Goal: Task Accomplishment & Management: Use online tool/utility

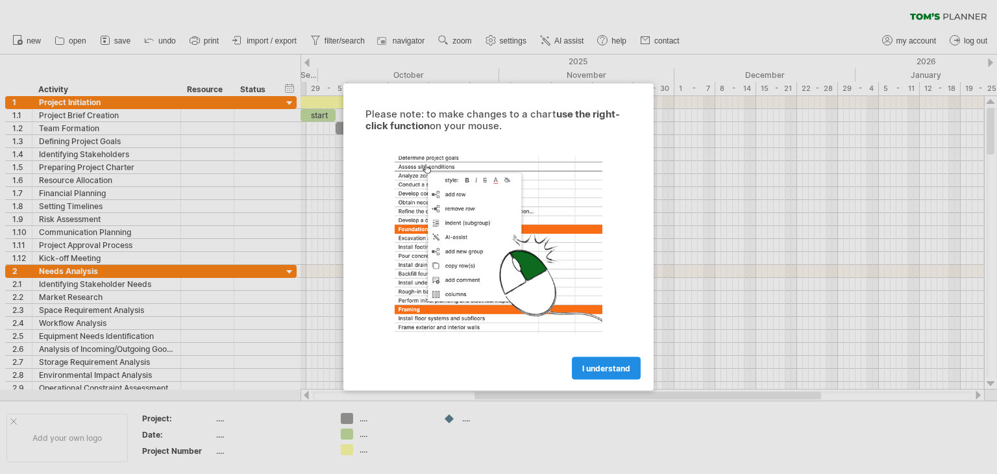
click at [594, 369] on span "I understand" at bounding box center [606, 368] width 48 height 10
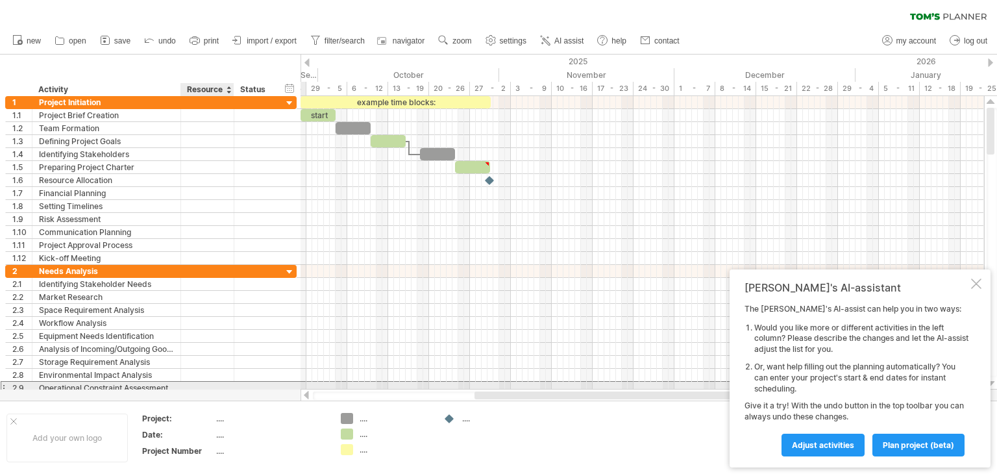
click at [214, 383] on div at bounding box center [208, 388] width 40 height 12
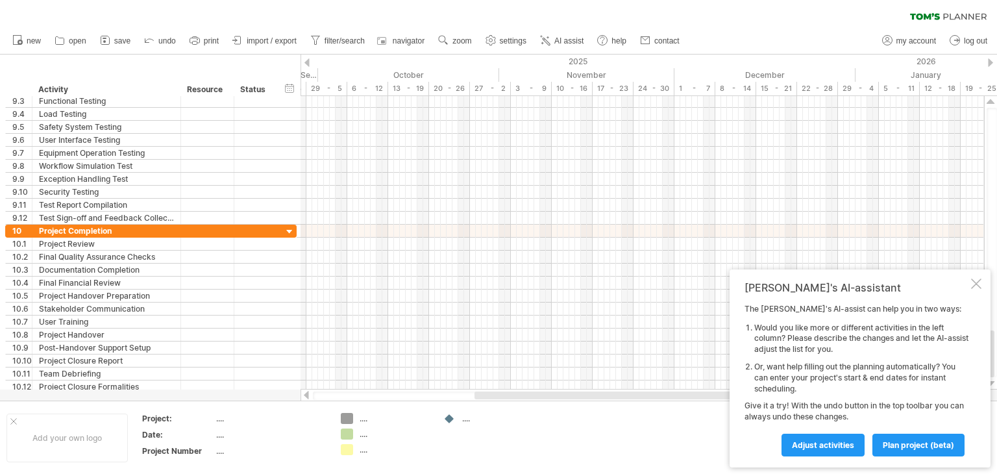
drag, startPoint x: 989, startPoint y: 130, endPoint x: 951, endPoint y: 457, distance: 329.2
click at [951, 457] on div "Trying to reach [DOMAIN_NAME] Connected again... 0% clear filter new 1" at bounding box center [498, 237] width 997 height 474
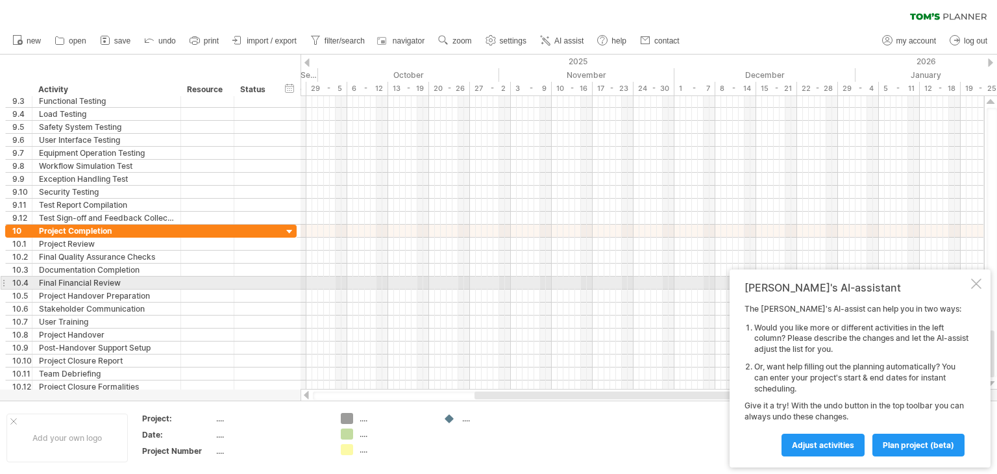
click at [973, 287] on div at bounding box center [976, 283] width 10 height 10
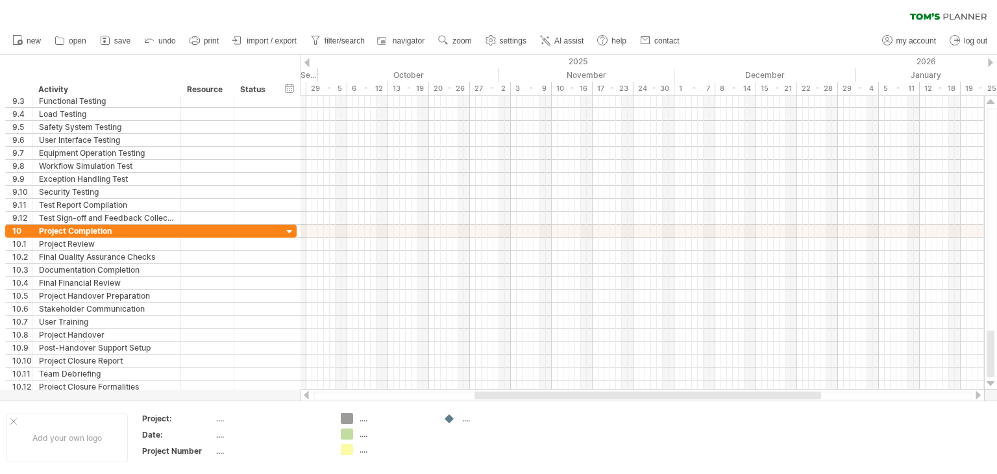
drag, startPoint x: 990, startPoint y: 341, endPoint x: 989, endPoint y: 395, distance: 54.5
click at [989, 395] on div "Trying to reach [DOMAIN_NAME] Connected again... 0% clear filter new 1" at bounding box center [498, 237] width 997 height 474
click at [308, 62] on div at bounding box center [306, 62] width 5 height 8
click at [563, 42] on span "AI assist" at bounding box center [568, 40] width 29 height 9
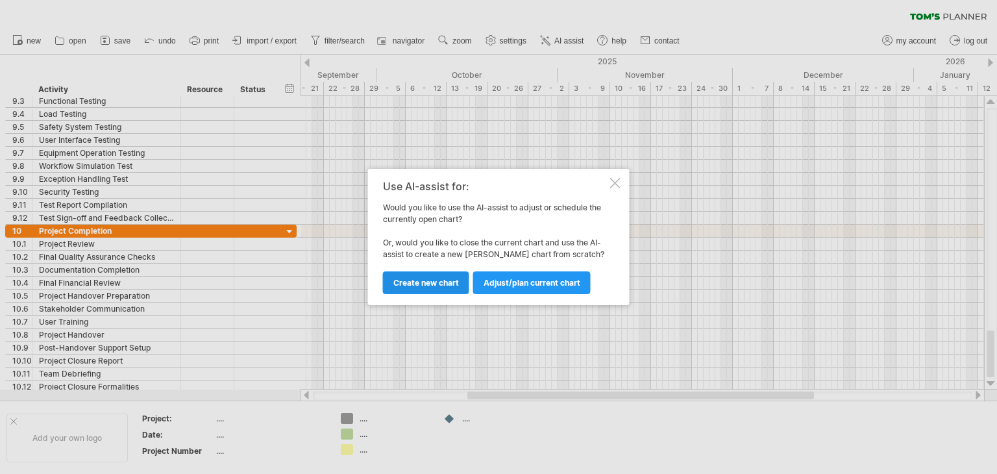
click at [428, 291] on link "Create new chart" at bounding box center [426, 282] width 86 height 23
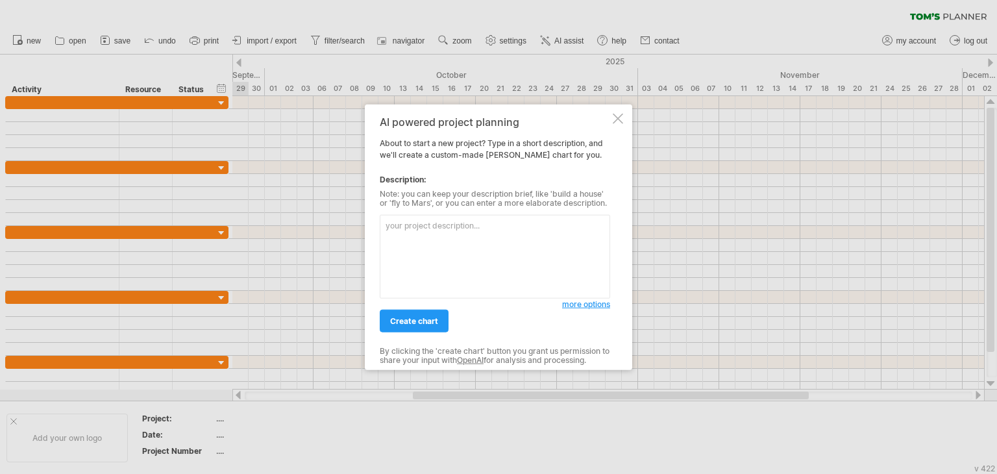
paste textarea "warehouse inventory project timeline from start to finish. this is for building…"
type textarea "warehouse inventory project timeline from start to finish. this is for building…"
click at [401, 324] on span "create chart" at bounding box center [414, 321] width 48 height 10
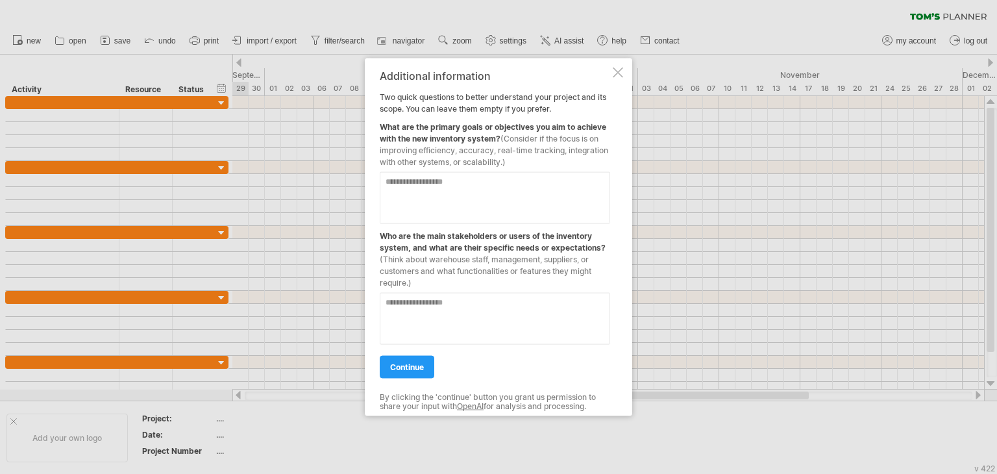
click at [424, 190] on textarea at bounding box center [495, 198] width 230 height 52
type textarea "*********"
click at [427, 303] on textarea at bounding box center [495, 319] width 230 height 52
type textarea "**********"
click at [414, 363] on span "continue" at bounding box center [407, 367] width 34 height 10
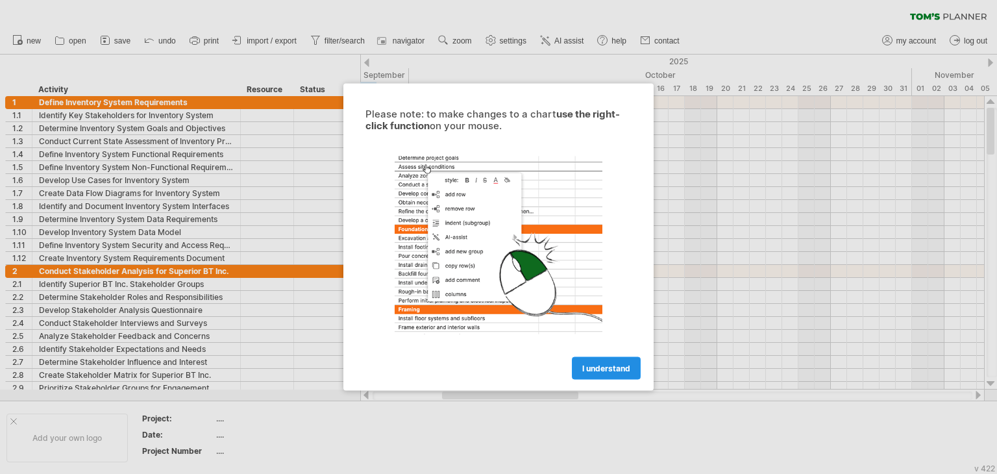
click at [597, 369] on span "I understand" at bounding box center [606, 368] width 48 height 10
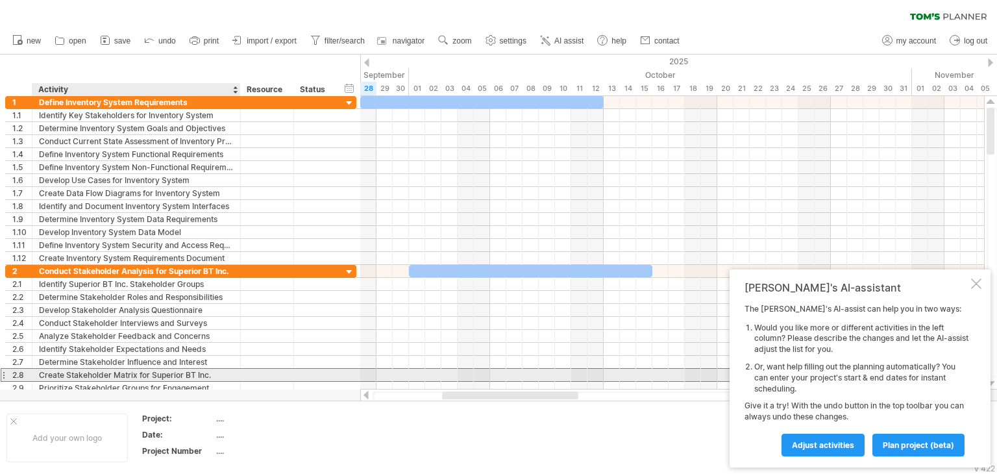
click at [151, 374] on div "Create Stakeholder Matrix for Superior BT Inc." at bounding box center [136, 375] width 195 height 12
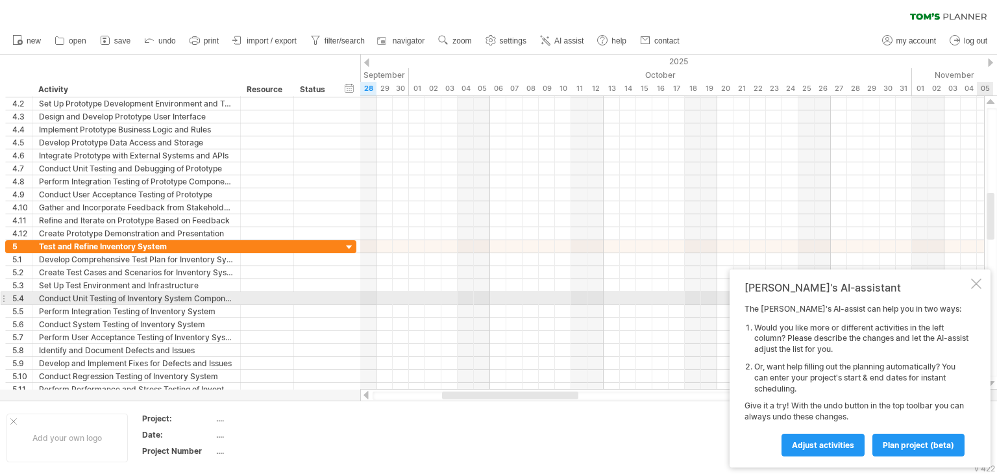
drag, startPoint x: 989, startPoint y: 130, endPoint x: 958, endPoint y: 50, distance: 86.3
click at [958, 50] on div "Trying to reach [DOMAIN_NAME] Connected again... 0% clear filter new 1" at bounding box center [498, 237] width 997 height 474
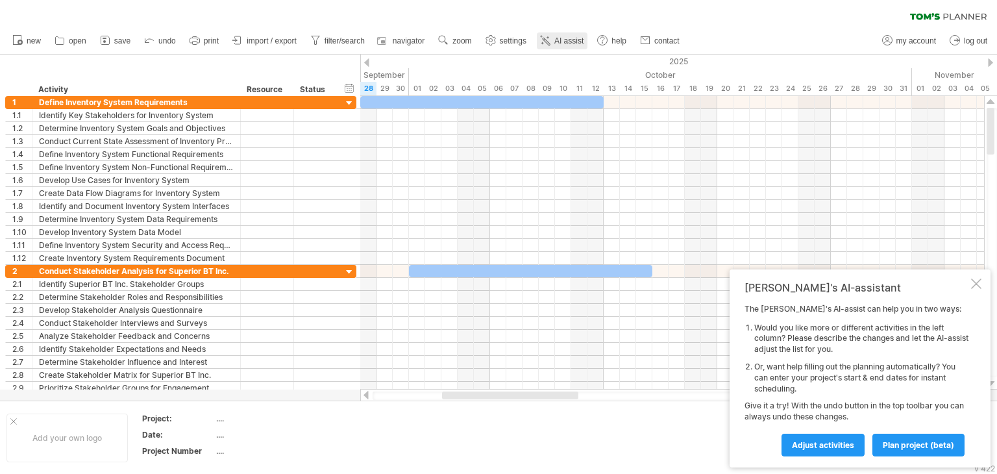
click at [550, 39] on icon at bounding box center [545, 40] width 13 height 13
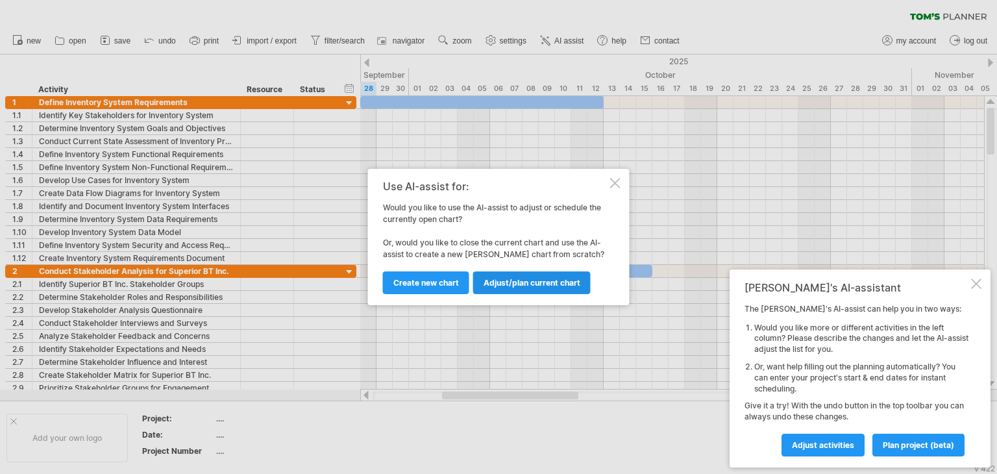
click at [514, 279] on span "Adjust/plan current chart" at bounding box center [531, 283] width 97 height 10
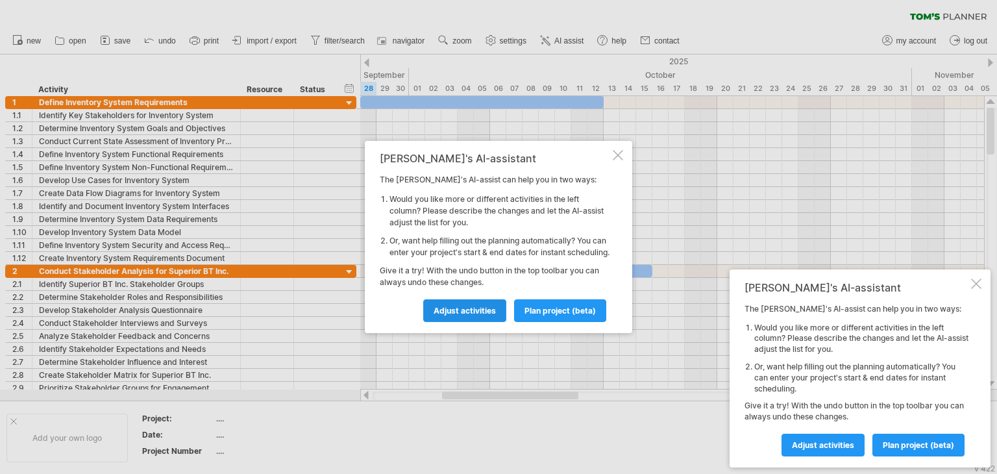
click at [478, 315] on span "Adjust activities" at bounding box center [464, 311] width 62 height 10
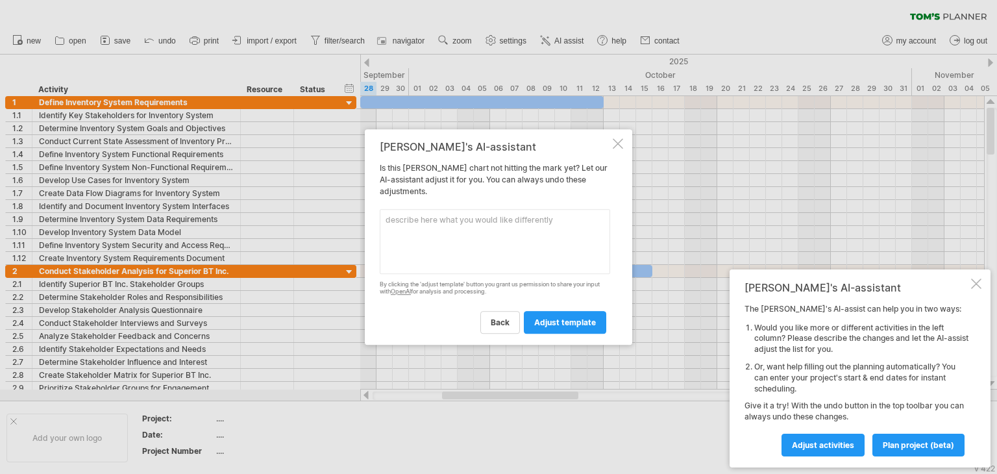
click at [457, 226] on textarea at bounding box center [495, 241] width 230 height 65
click at [559, 221] on textarea "yes its not hitting, the main title would be planning" at bounding box center [495, 241] width 230 height 65
paste textarea "Visual design & prototyping"
paste textarea "Website build & development 0h 0% Front-end development 0 0% Back-end developme…"
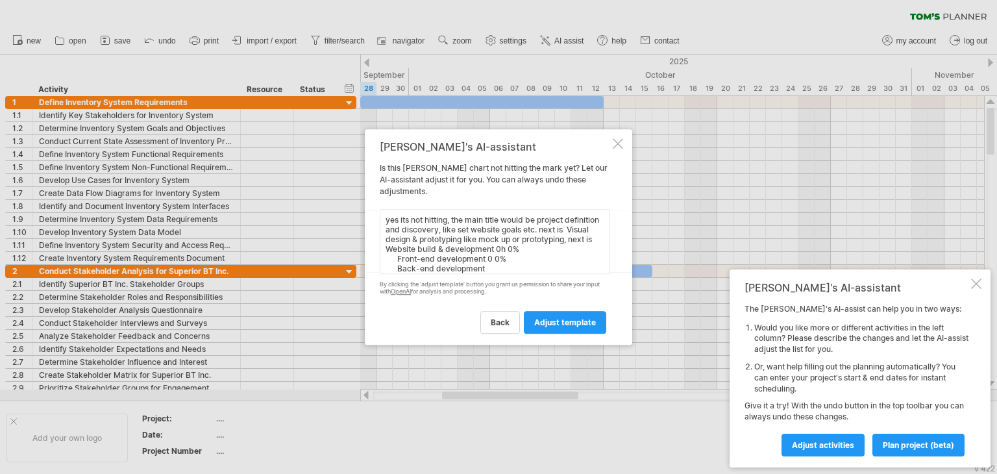
scroll to position [10, 0]
drag, startPoint x: 404, startPoint y: 252, endPoint x: 574, endPoint y: 241, distance: 170.4
click at [574, 241] on textarea "yes its not hitting, the main title would be project definition and discovery, …" at bounding box center [495, 241] width 230 height 65
drag, startPoint x: 509, startPoint y: 253, endPoint x: 486, endPoint y: 254, distance: 22.7
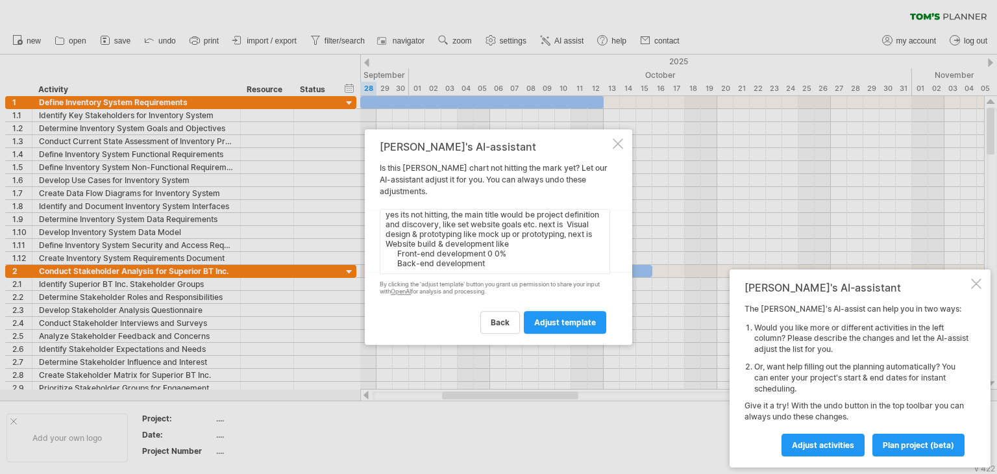
click at [486, 254] on textarea "yes its not hitting, the main title would be project definition and discovery, …" at bounding box center [495, 241] width 230 height 65
click at [500, 267] on textarea "yes its not hitting, the main title would be project definition and discovery, …" at bounding box center [495, 241] width 230 height 65
paste textarea "Final site review & QA testing"
paste textarea "Website launch & promotion"
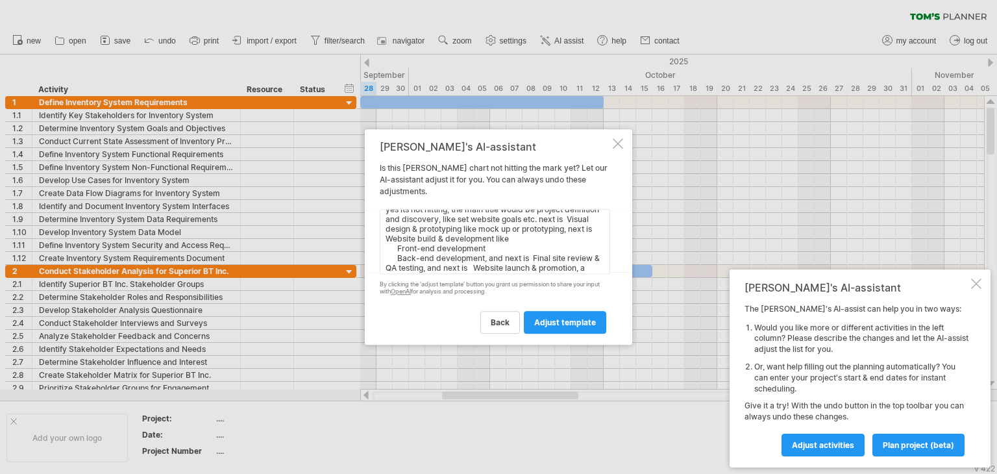
scroll to position [21, 0]
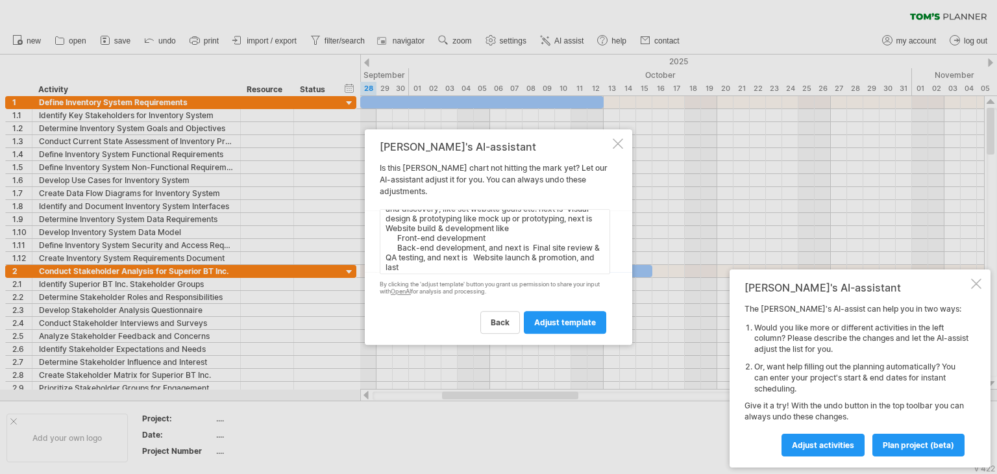
paste textarea "Maintenance & monitoring"
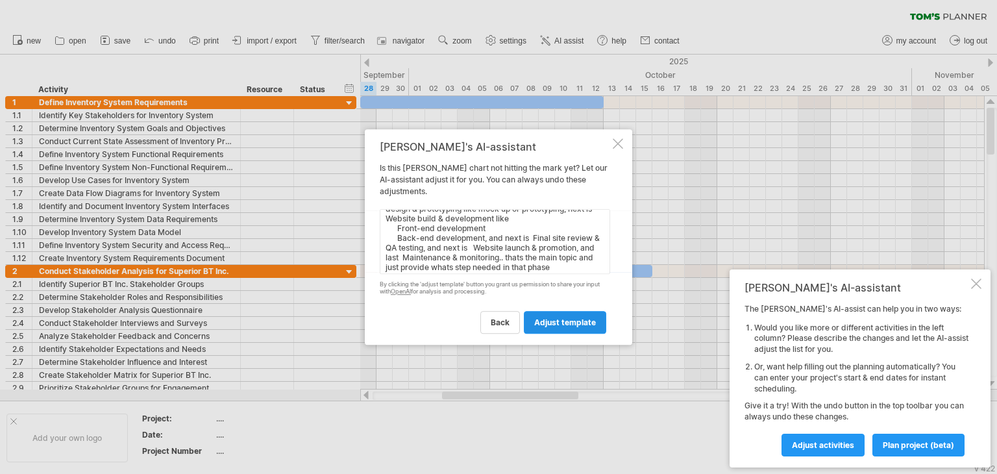
type textarea "yes its not hitting, the main title would be project definition and discovery, …"
click at [574, 327] on link "adjust template" at bounding box center [565, 322] width 82 height 23
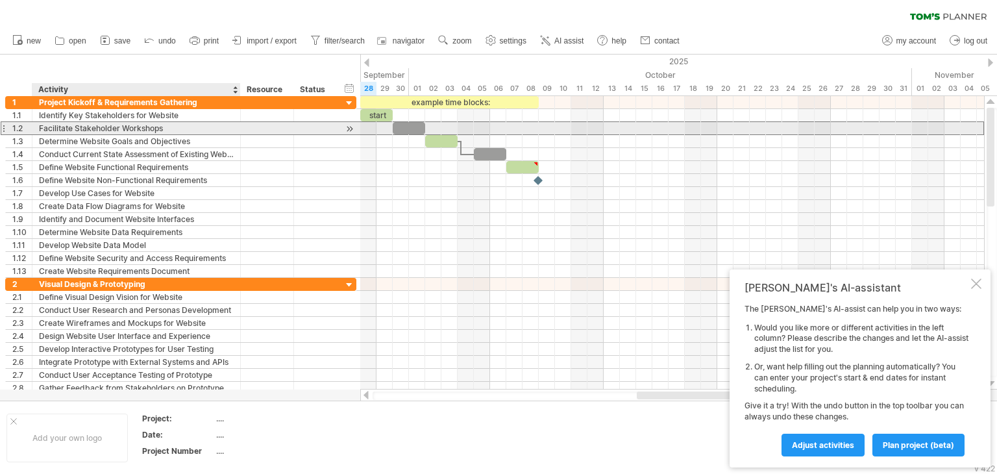
click at [182, 132] on div "Facilitate Stakeholder Workshops" at bounding box center [136, 128] width 195 height 12
click at [182, 132] on input "**********" at bounding box center [136, 128] width 195 height 12
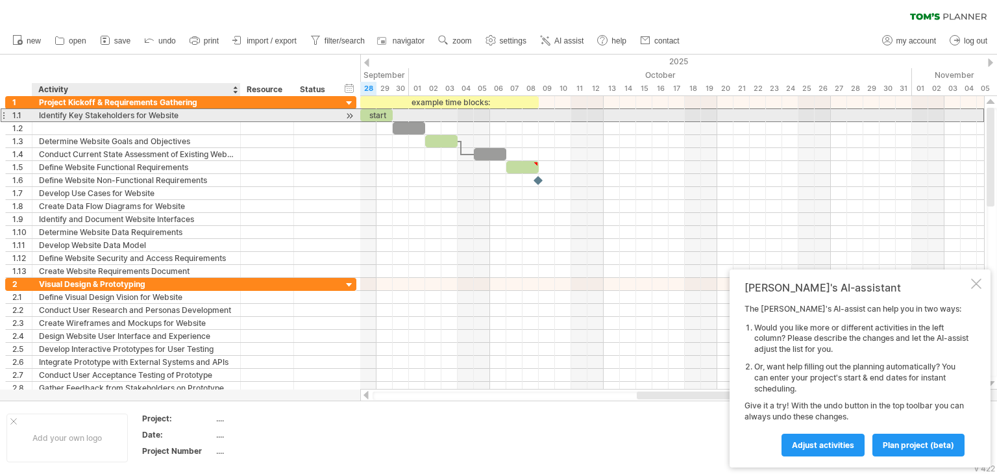
click at [201, 115] on div "Identify Key Stakeholders for Website" at bounding box center [136, 115] width 195 height 12
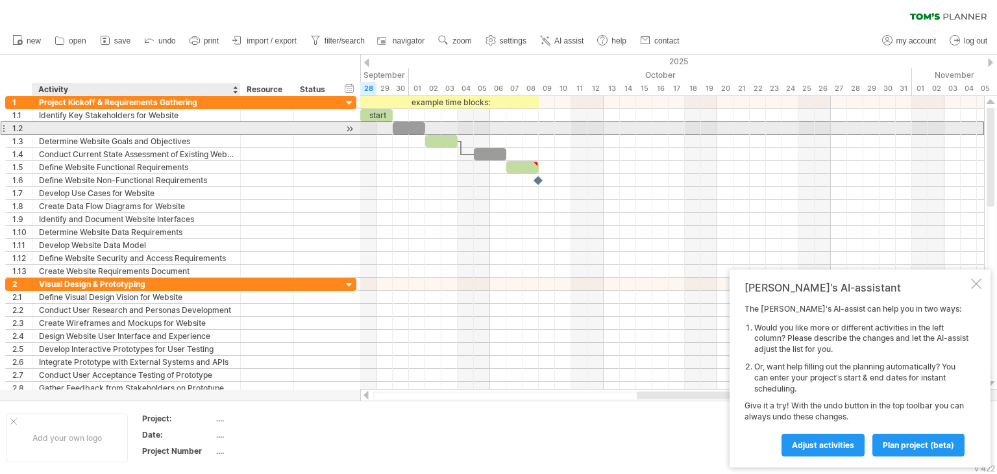
click at [42, 128] on div at bounding box center [136, 128] width 195 height 12
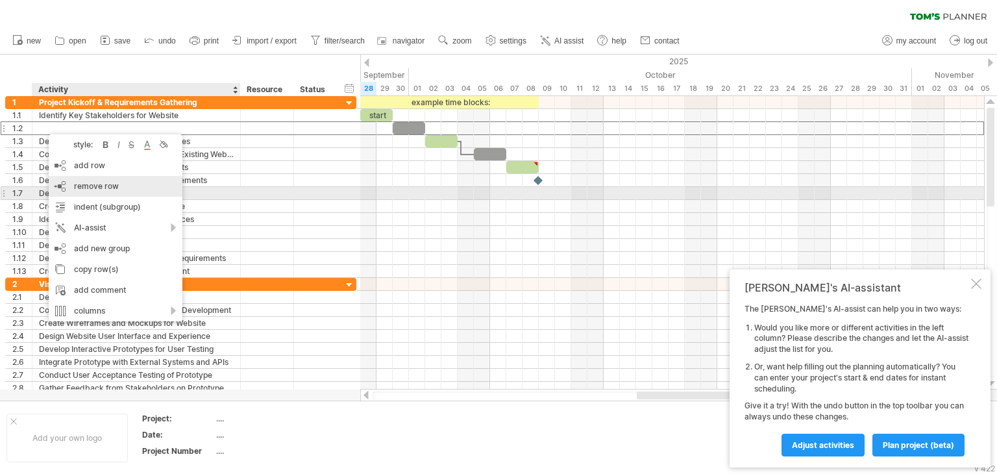
click at [93, 189] on span "remove row" at bounding box center [96, 186] width 45 height 10
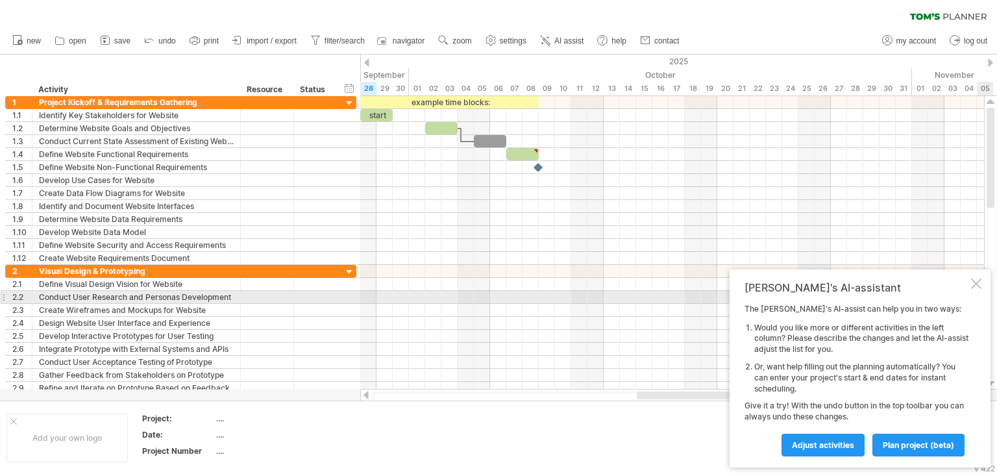
click at [966, 291] on div "[PERSON_NAME]'s AI-assistant" at bounding box center [856, 287] width 224 height 13
click at [971, 291] on div "[PERSON_NAME]'s AI-assistant The [PERSON_NAME]'s AI-assist can help you in two …" at bounding box center [859, 368] width 261 height 198
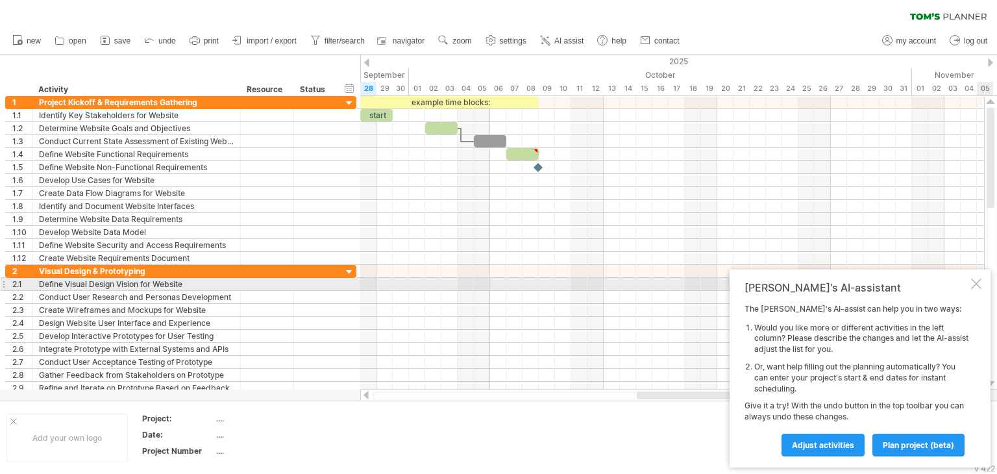
click at [976, 285] on div at bounding box center [976, 283] width 10 height 10
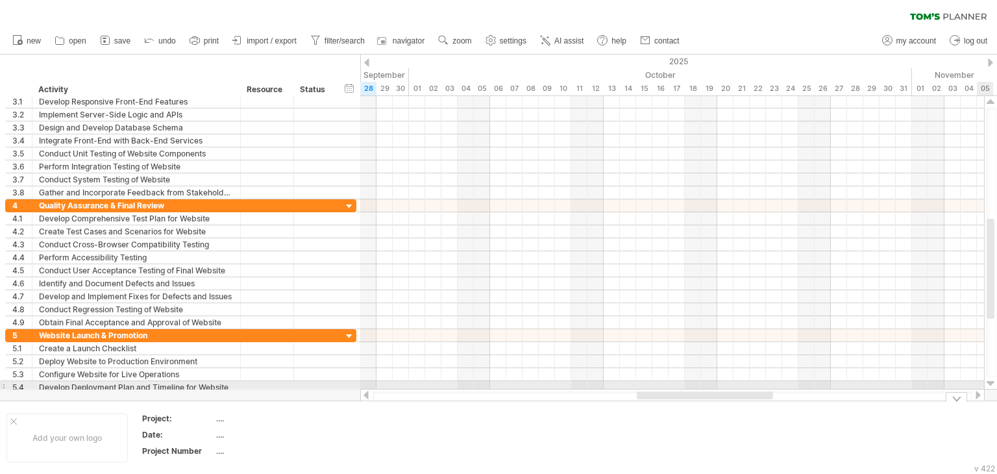
drag, startPoint x: 991, startPoint y: 173, endPoint x: 968, endPoint y: -56, distance: 230.2
click at [968, 0] on html "progress(100%) Trying to reach [DOMAIN_NAME] Connected again... 0% clear filter…" at bounding box center [498, 238] width 997 height 476
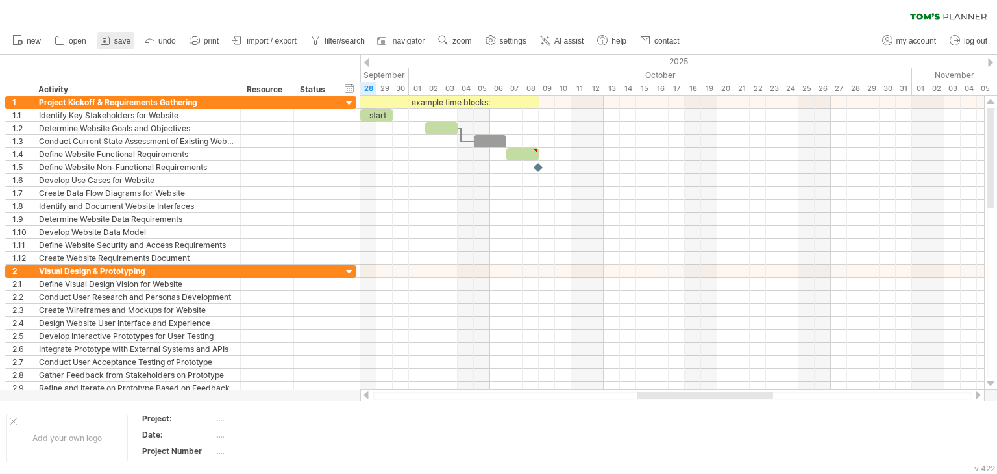
click at [125, 38] on span "save" at bounding box center [122, 40] width 16 height 9
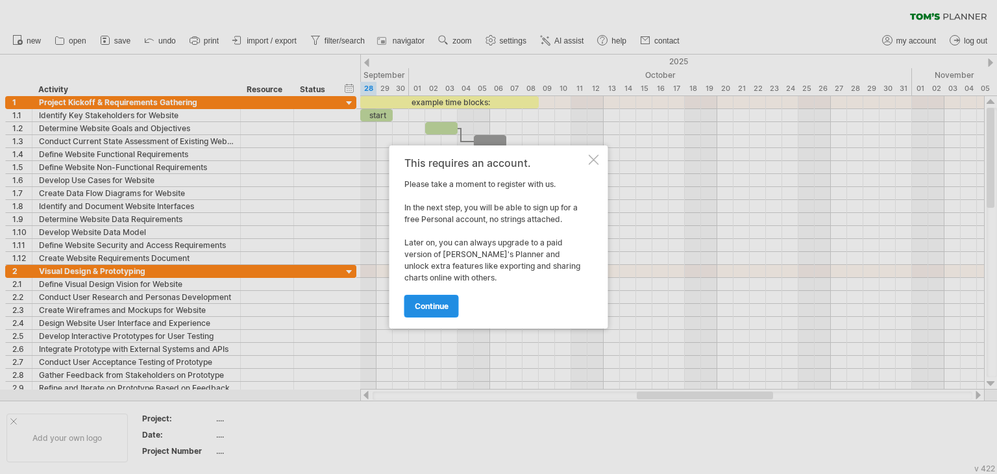
click at [422, 309] on span "continue" at bounding box center [432, 306] width 34 height 10
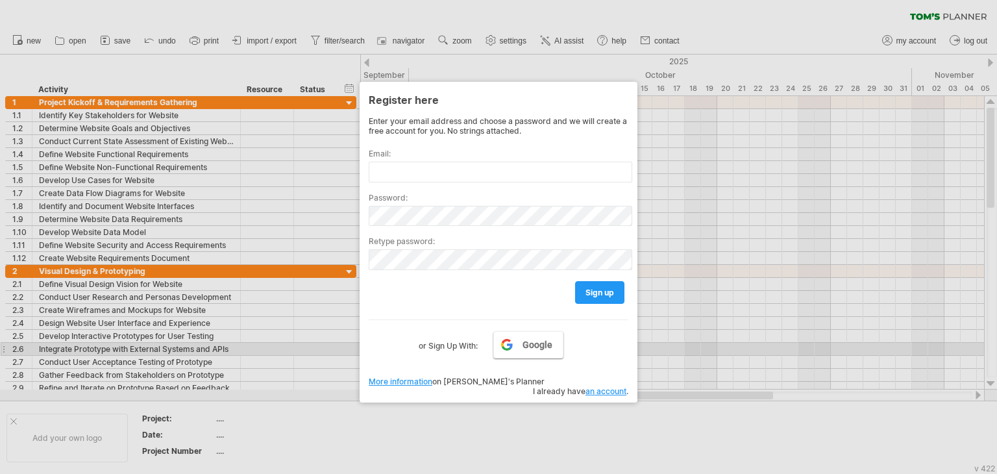
click at [533, 345] on span "Google" at bounding box center [537, 344] width 30 height 10
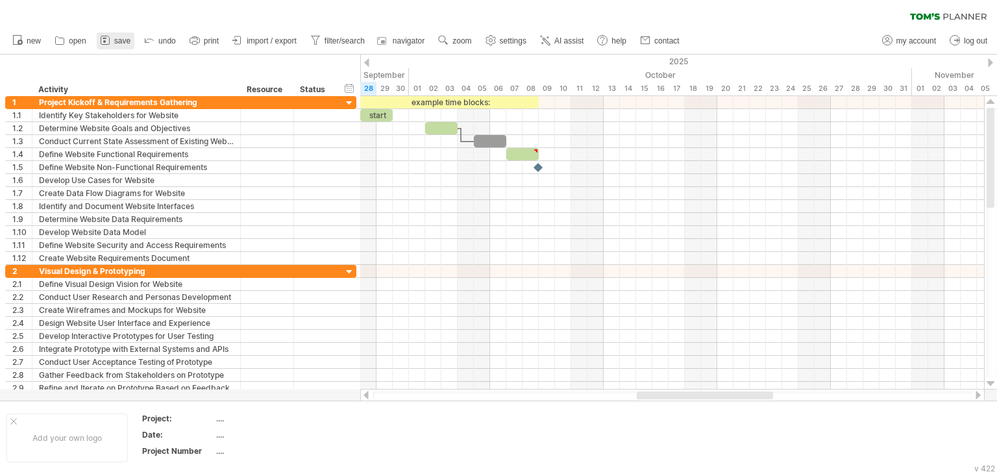
click at [119, 40] on span "save" at bounding box center [122, 40] width 16 height 9
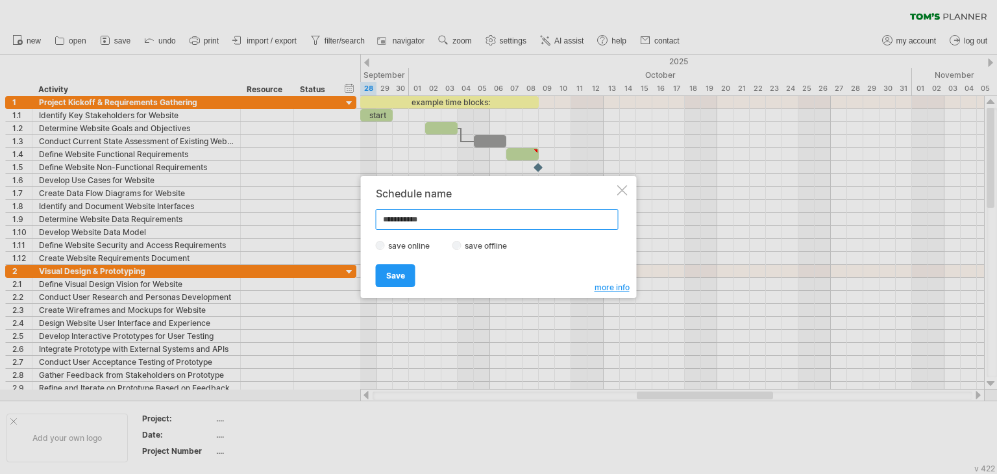
click at [442, 219] on input "**********" at bounding box center [497, 219] width 243 height 21
type input "**********"
click at [395, 283] on link "Save" at bounding box center [396, 275] width 40 height 23
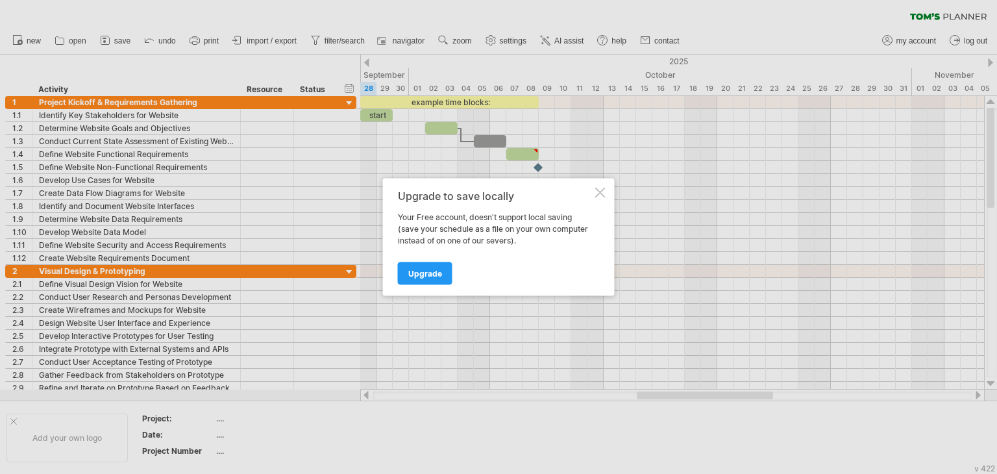
click at [597, 188] on div at bounding box center [600, 193] width 10 height 10
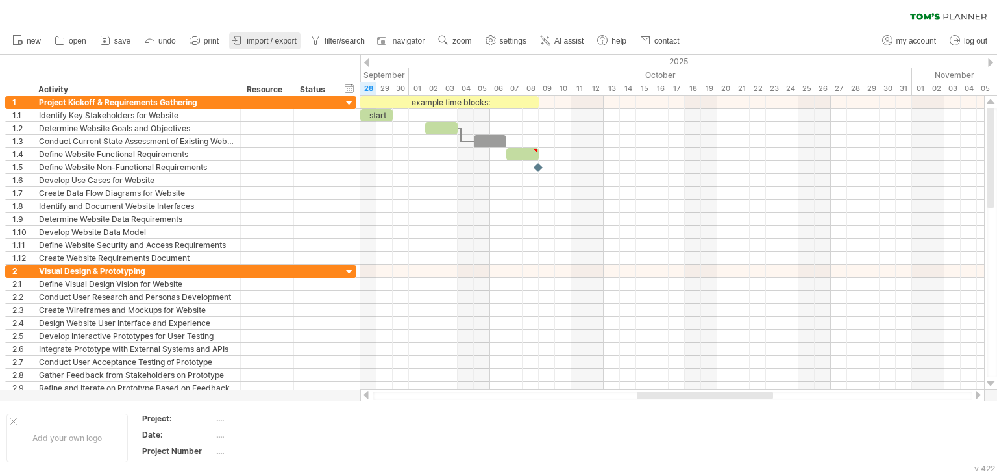
click at [275, 40] on span "import / export" at bounding box center [272, 40] width 50 height 9
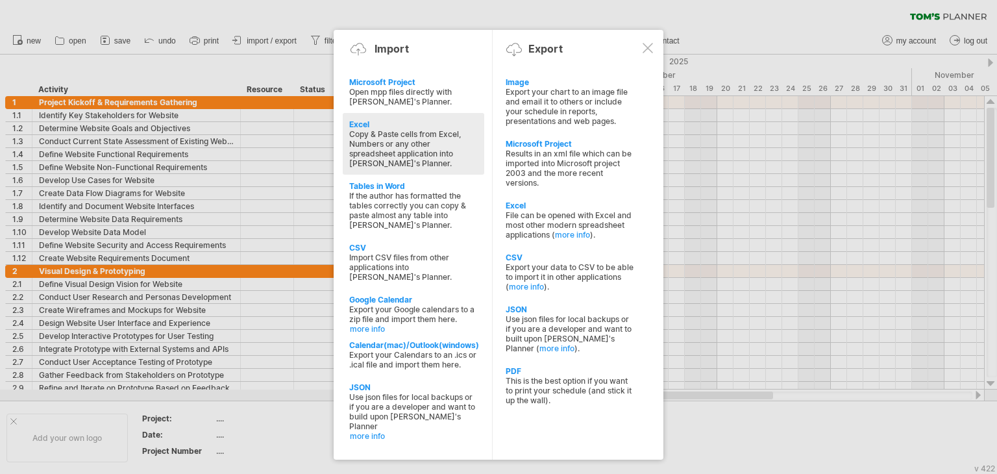
click at [428, 151] on div "Copy & Paste cells from Excel, Numbers or any other spreadsheet application int…" at bounding box center [413, 148] width 128 height 39
type textarea "**********"
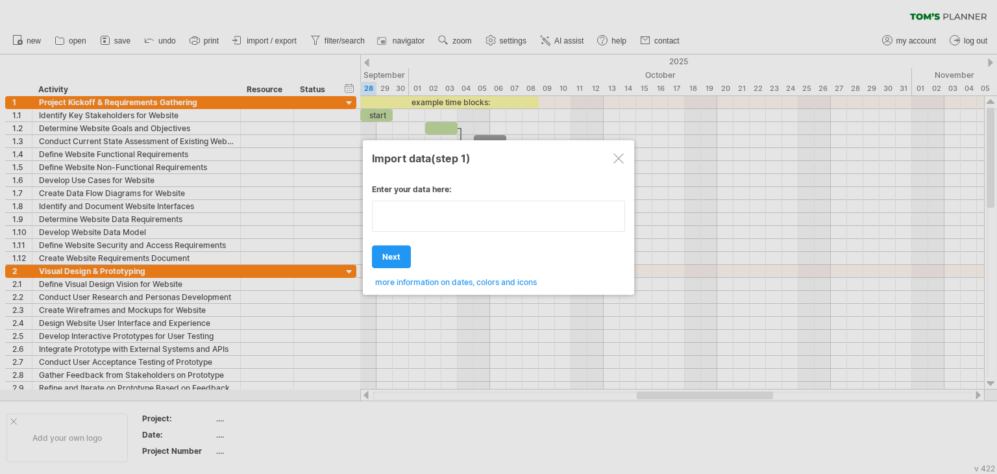
click at [418, 219] on textarea at bounding box center [498, 215] width 253 height 31
type textarea "**********"
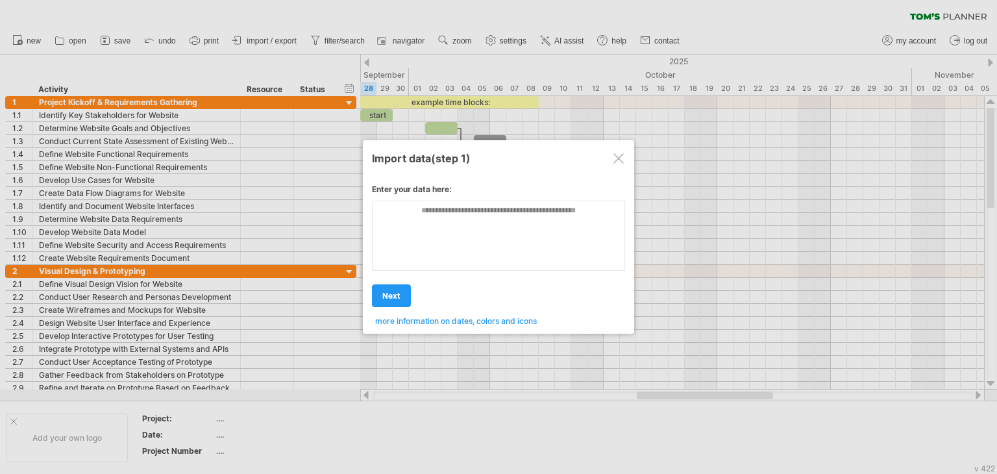
click at [389, 250] on div "Enter your data here: Your data: Weekend days ' mon tue Hide weekend days" at bounding box center [498, 250] width 253 height 151
drag, startPoint x: 11, startPoint y: 97, endPoint x: 140, endPoint y: 117, distance: 130.7
click at [140, 117] on div at bounding box center [498, 237] width 997 height 474
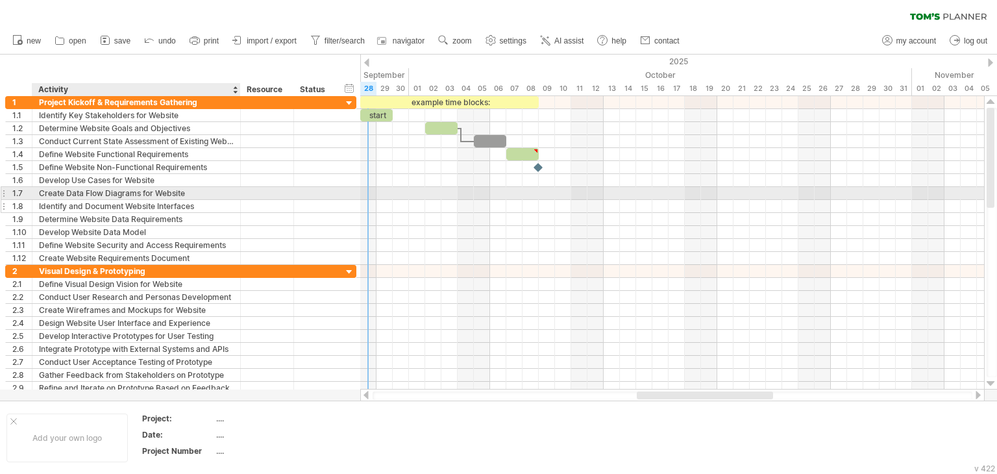
drag, startPoint x: 0, startPoint y: 96, endPoint x: 189, endPoint y: 199, distance: 215.2
click at [189, 199] on div "**********" at bounding box center [178, 245] width 357 height 298
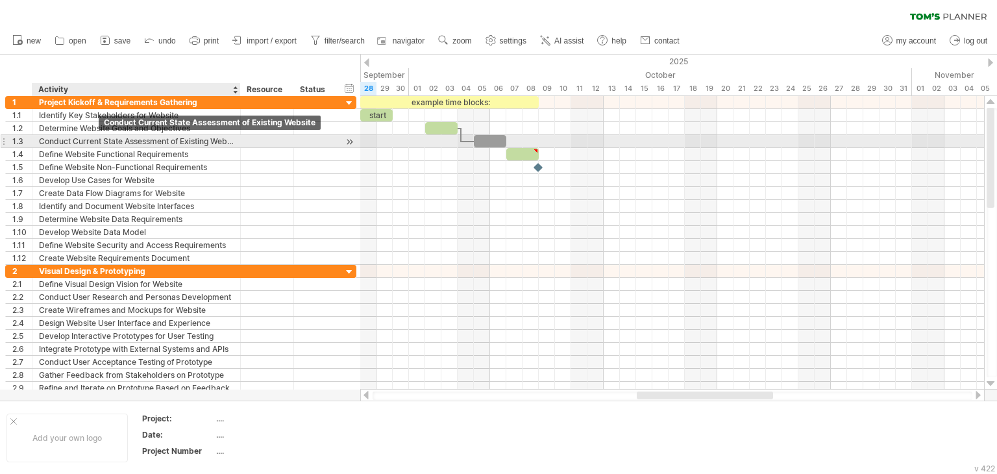
drag, startPoint x: 0, startPoint y: 99, endPoint x: 106, endPoint y: 138, distance: 112.7
click at [106, 138] on div "**********" at bounding box center [178, 245] width 357 height 298
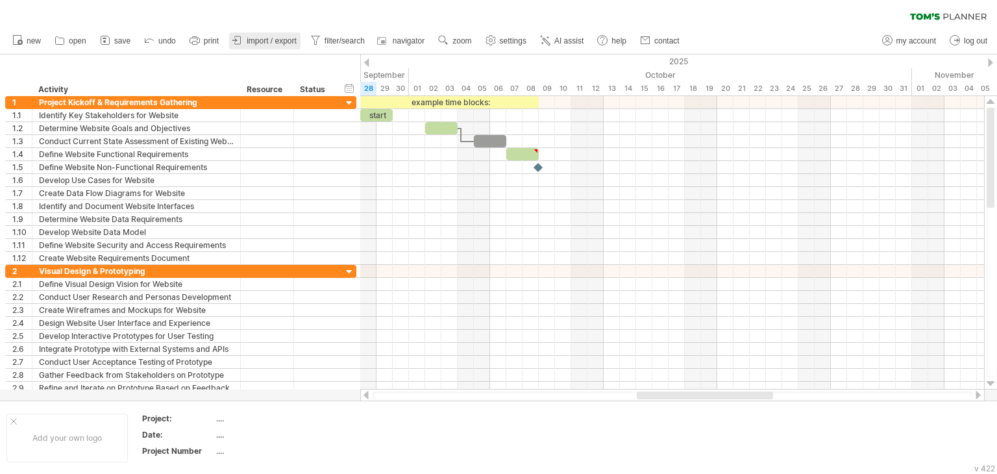
click at [264, 44] on span "import / export" at bounding box center [272, 40] width 50 height 9
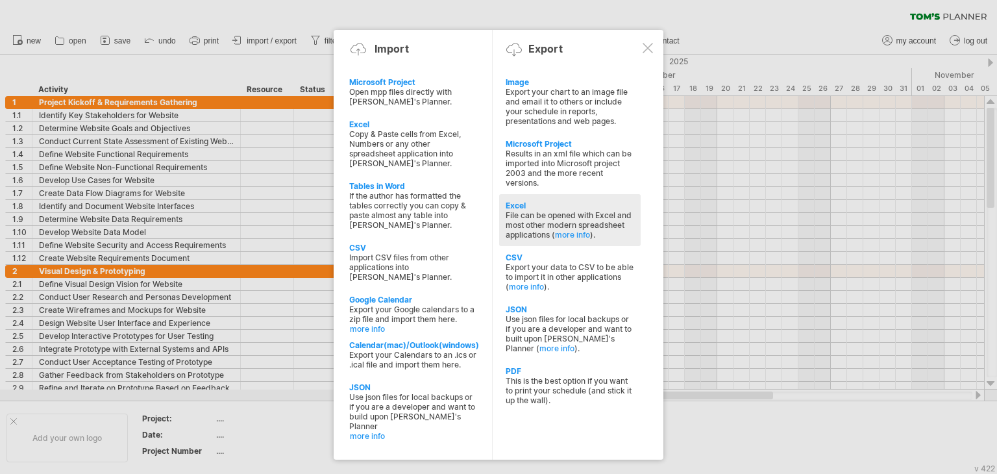
click at [545, 223] on div "File can be opened with Excel and most other modern spreadsheet applications ( …" at bounding box center [569, 224] width 128 height 29
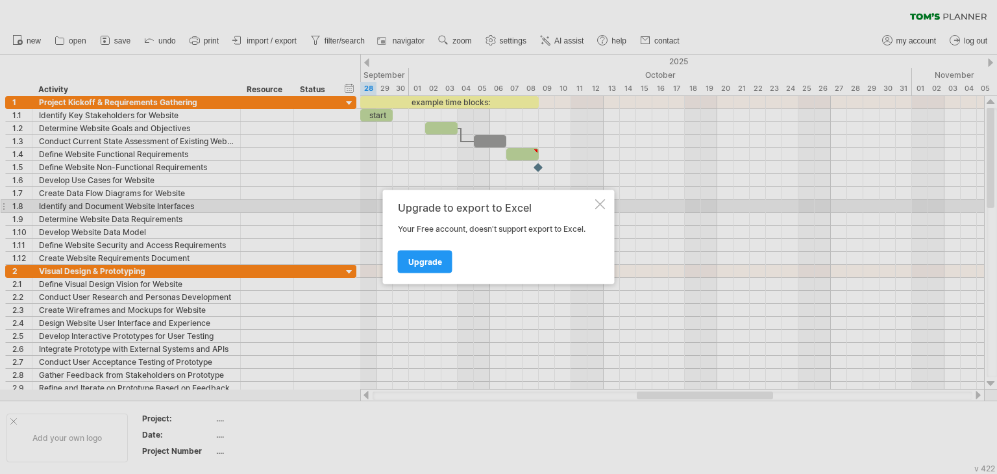
click at [595, 203] on div at bounding box center [600, 204] width 10 height 10
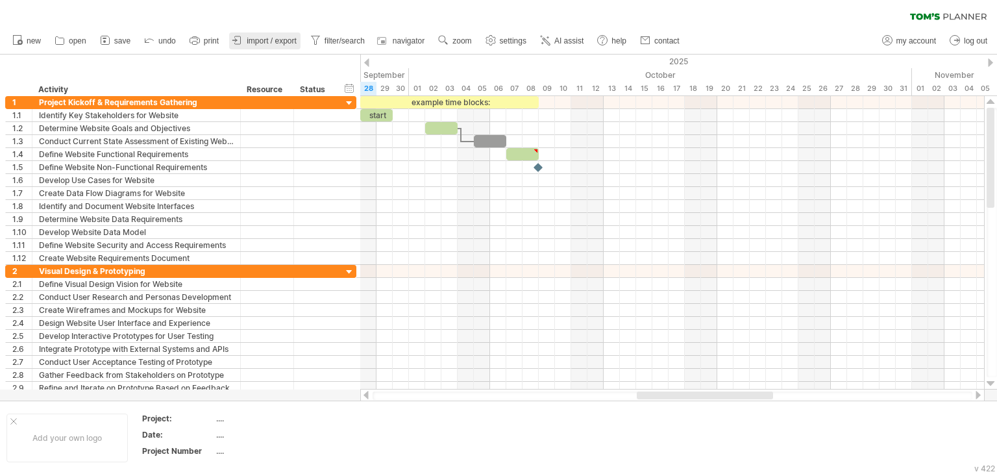
click at [280, 45] on span "import / export" at bounding box center [272, 40] width 50 height 9
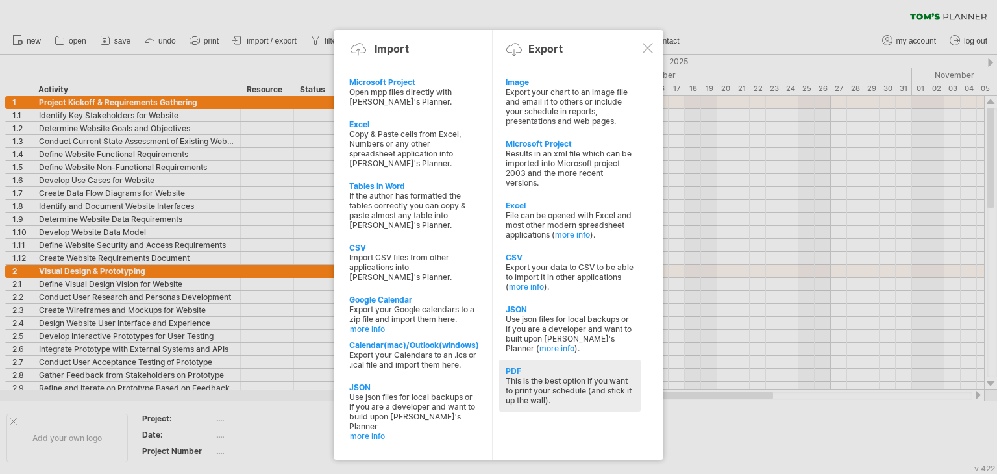
click at [553, 385] on div "This is the best option if you want to print your schedule (and stick it up the…" at bounding box center [569, 390] width 128 height 29
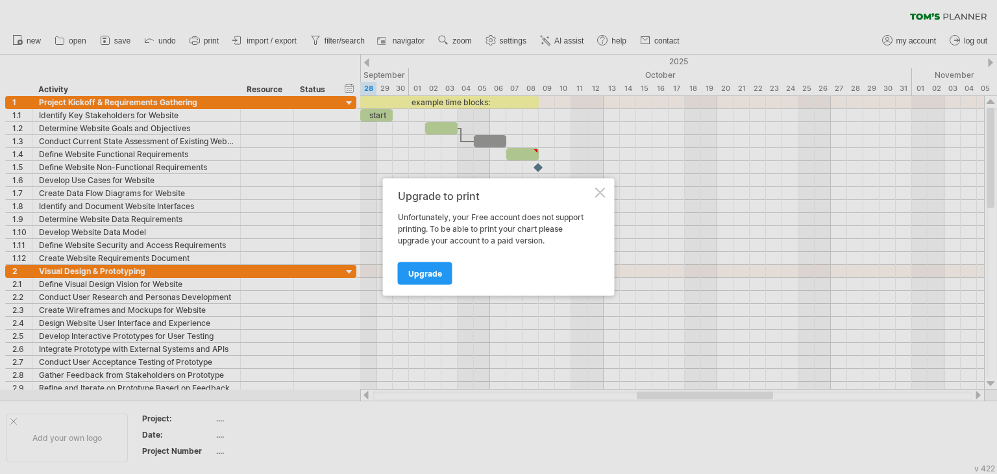
click at [596, 194] on div at bounding box center [600, 193] width 10 height 10
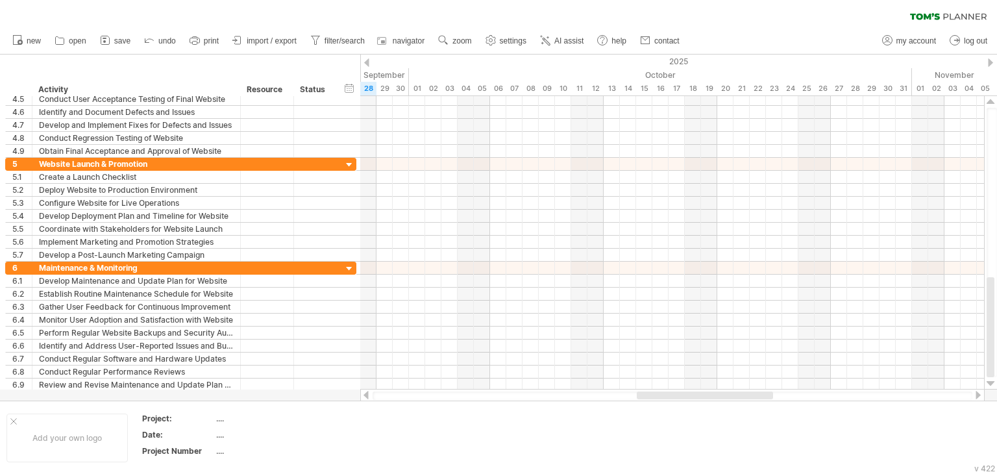
drag, startPoint x: 991, startPoint y: 116, endPoint x: 971, endPoint y: 394, distance: 278.5
click at [971, 394] on div at bounding box center [678, 249] width 637 height 306
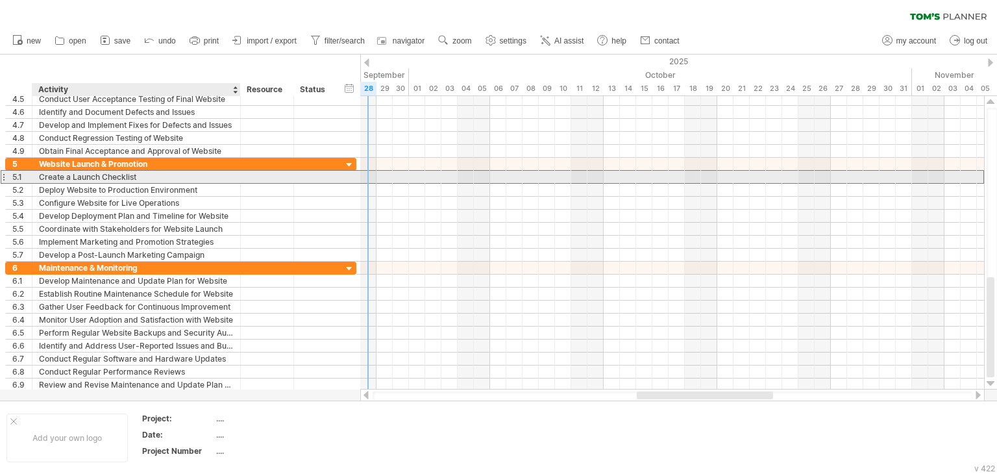
click at [151, 174] on div "Create a Launch Checklist" at bounding box center [136, 177] width 195 height 12
click at [151, 174] on input "**********" at bounding box center [136, 177] width 195 height 12
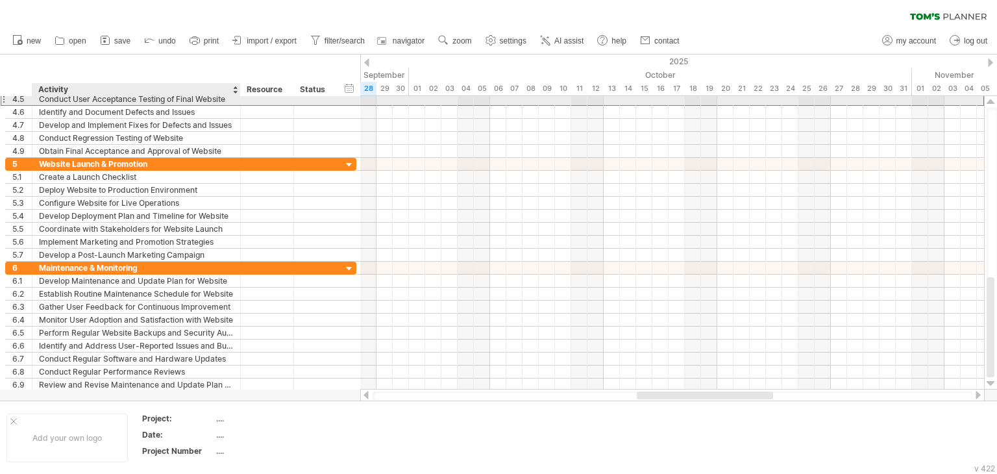
click at [43, 101] on div "Conduct User Acceptance Testing of Final Website" at bounding box center [136, 99] width 195 height 12
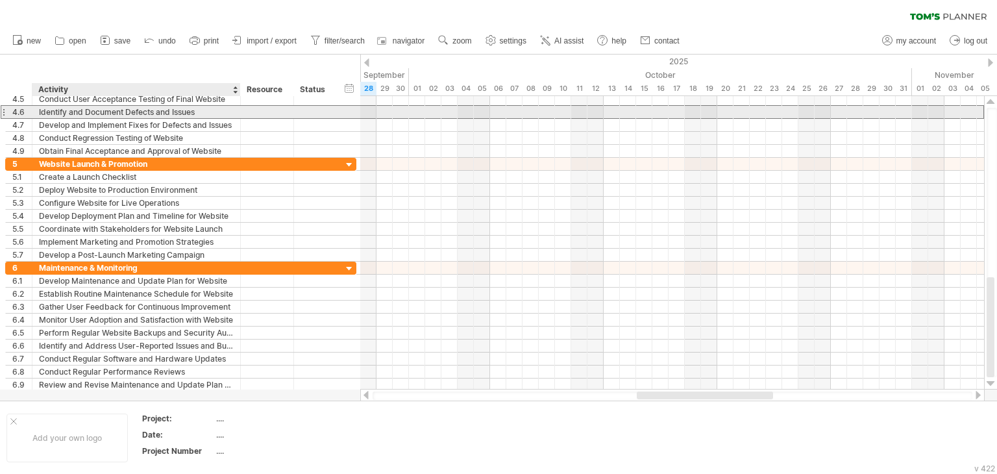
click at [67, 115] on div "Identify and Document Defects and Issues" at bounding box center [136, 112] width 195 height 12
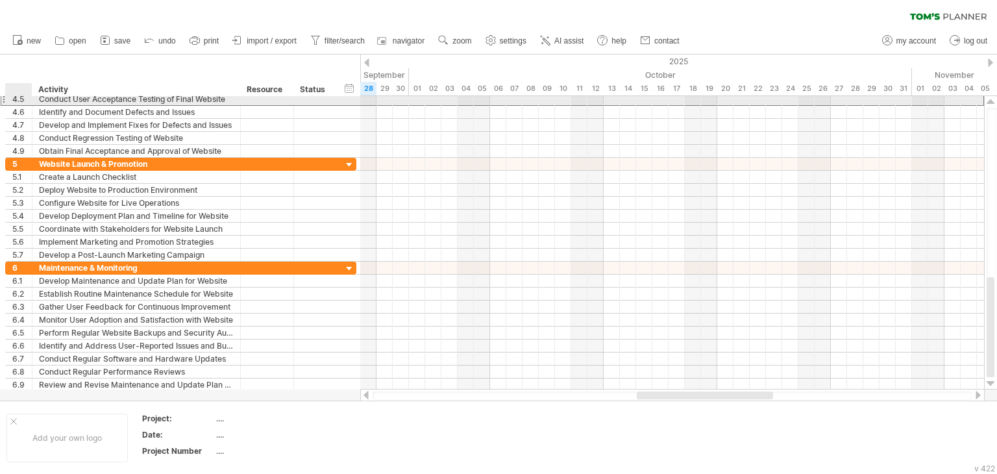
click at [36, 99] on div "**********" at bounding box center [136, 99] width 208 height 12
click at [43, 99] on div "Conduct User Acceptance Testing of Final Website" at bounding box center [136, 99] width 195 height 12
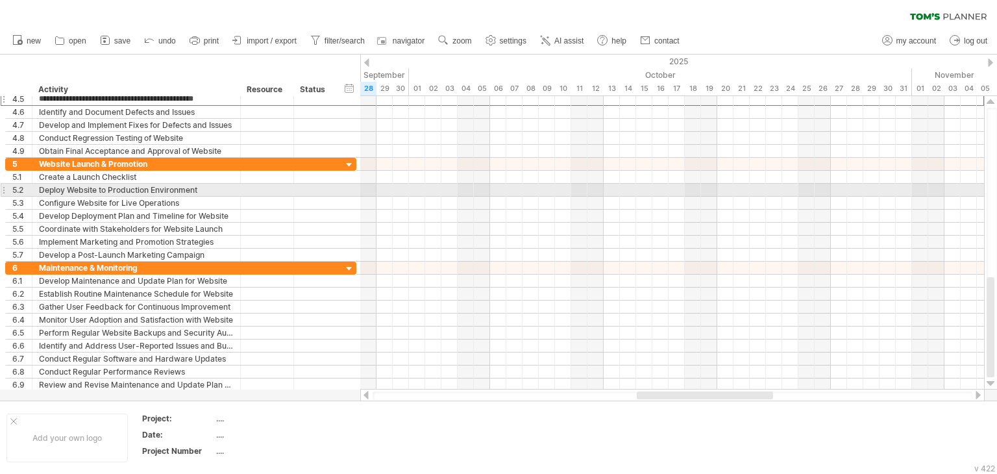
drag, startPoint x: 38, startPoint y: 98, endPoint x: 0, endPoint y: 188, distance: 98.0
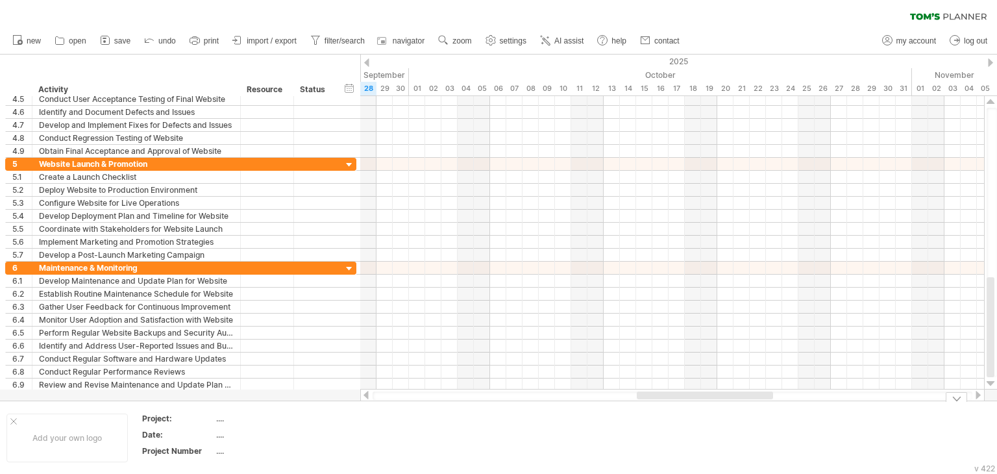
drag, startPoint x: 993, startPoint y: 312, endPoint x: 993, endPoint y: 403, distance: 90.8
click at [993, 403] on div "Trying to reach [DOMAIN_NAME] Connected again... 0% clear filter new 1" at bounding box center [498, 237] width 997 height 474
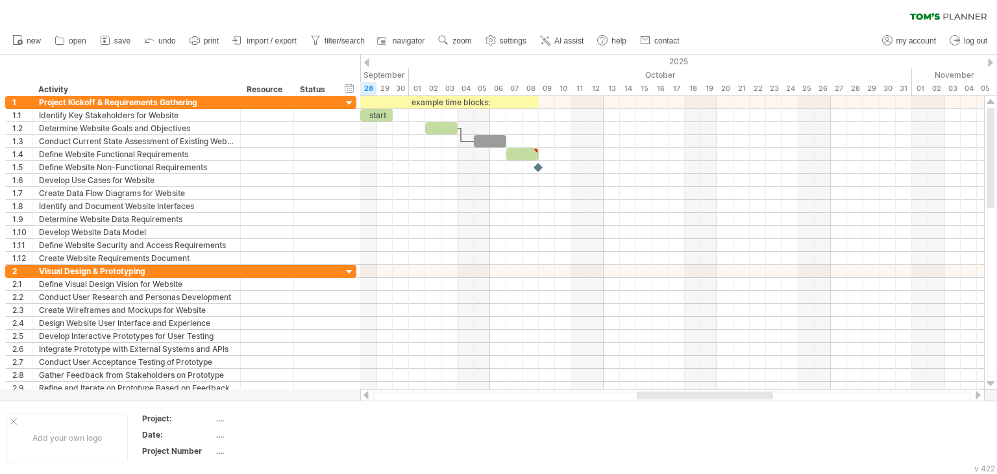
drag, startPoint x: 988, startPoint y: 343, endPoint x: 983, endPoint y: 1, distance: 342.6
click at [983, 1] on div "Trying to reach [DOMAIN_NAME] Connected again... 0% clear filter new 1" at bounding box center [498, 237] width 997 height 474
click at [215, 43] on span "print" at bounding box center [211, 40] width 15 height 9
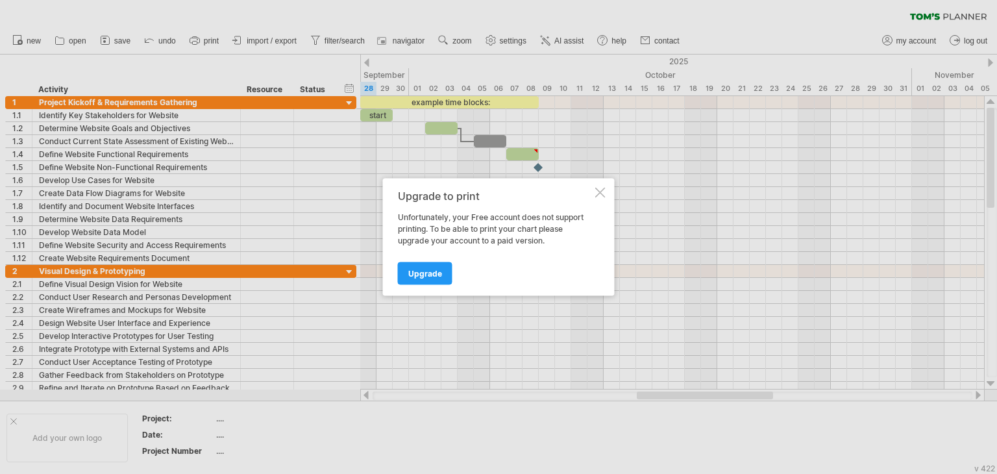
click at [82, 32] on div at bounding box center [498, 237] width 997 height 474
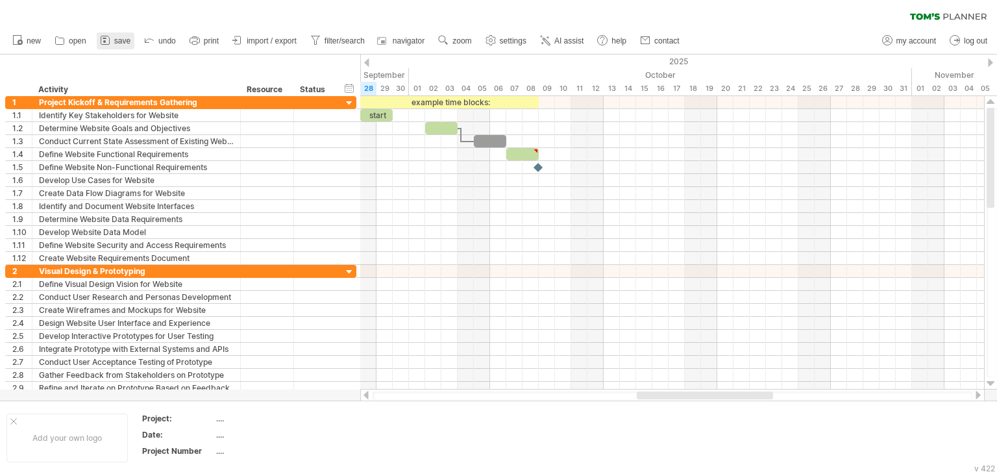
click at [124, 35] on link "save" at bounding box center [116, 40] width 38 height 17
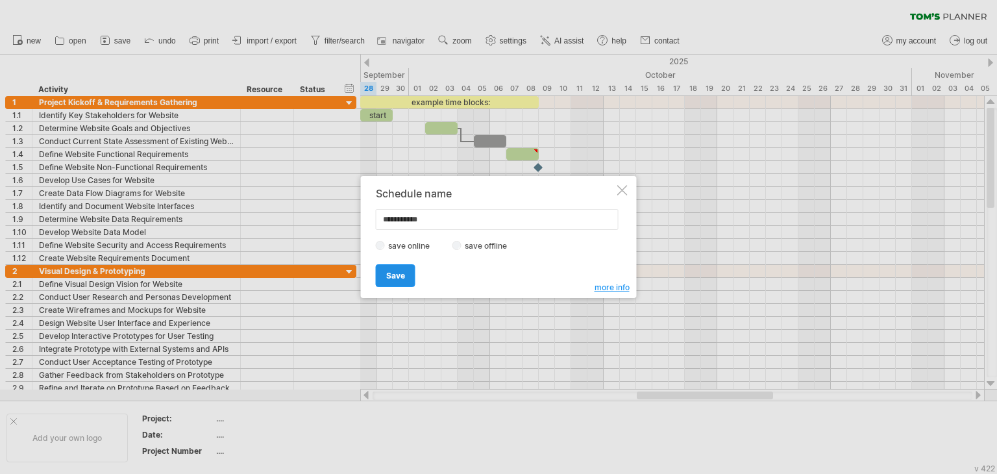
click at [389, 277] on span "Save" at bounding box center [395, 276] width 19 height 10
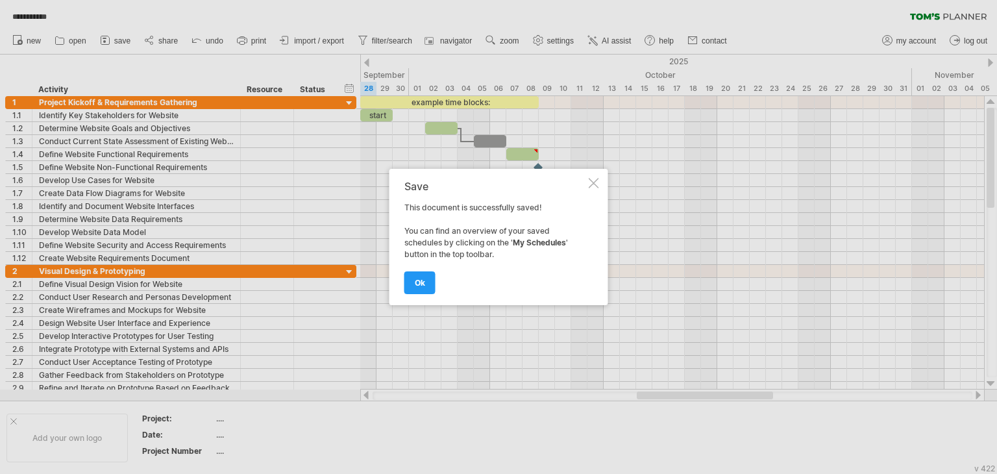
click at [594, 185] on div at bounding box center [593, 183] width 10 height 10
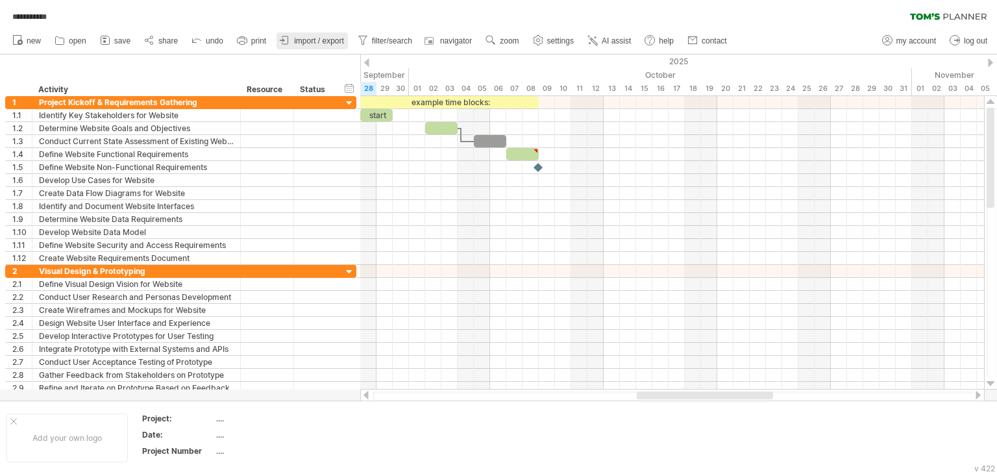
click at [311, 40] on span "import / export" at bounding box center [319, 40] width 50 height 9
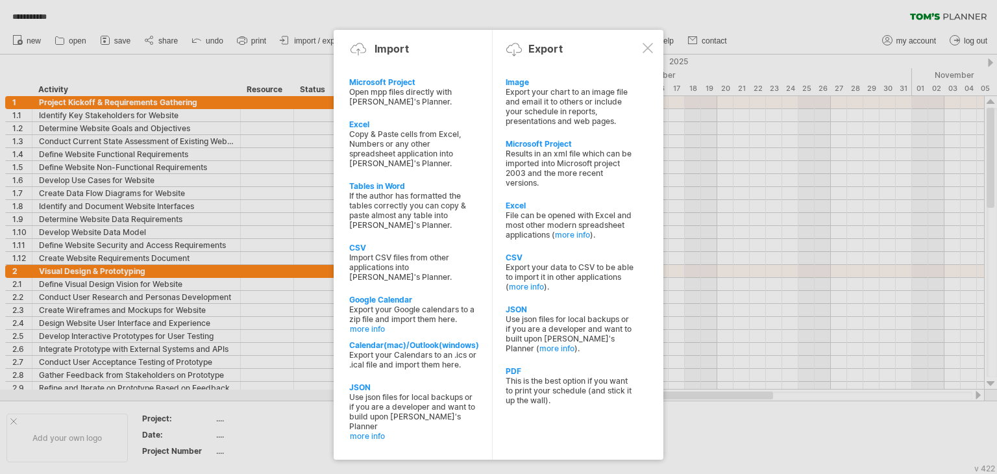
click at [649, 49] on div at bounding box center [647, 48] width 10 height 10
